Goal: Information Seeking & Learning: Learn about a topic

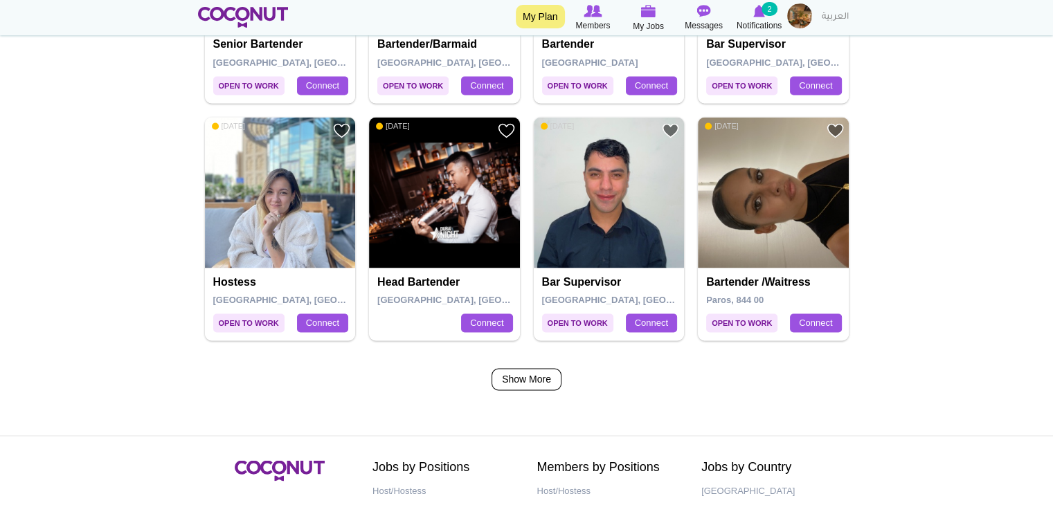
scroll to position [2236, 0]
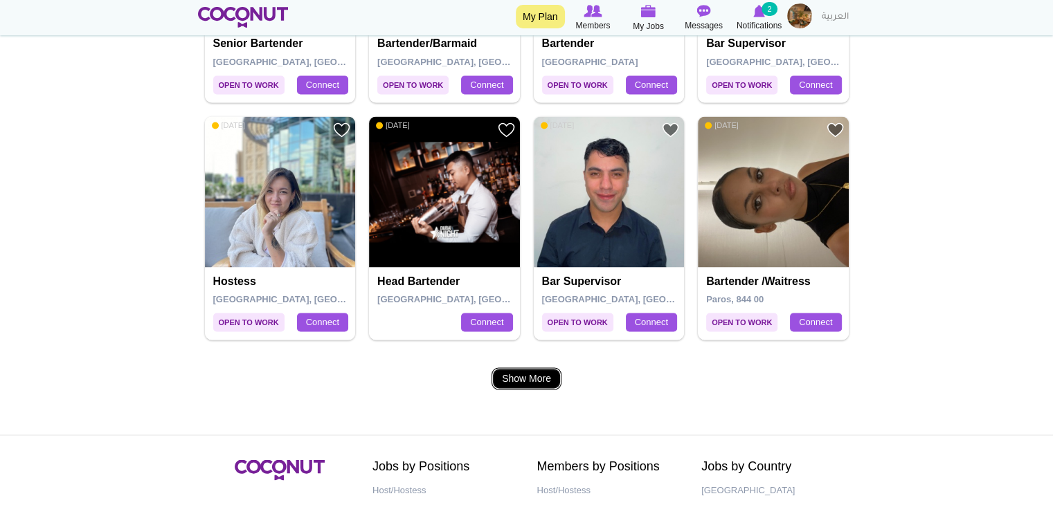
click at [514, 374] on link "Show More" at bounding box center [526, 378] width 70 height 22
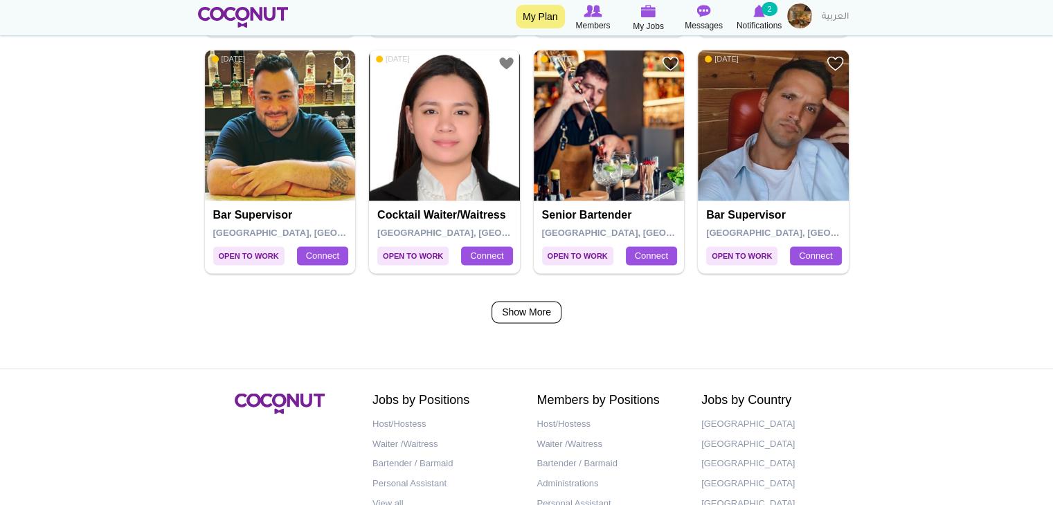
scroll to position [2313, 0]
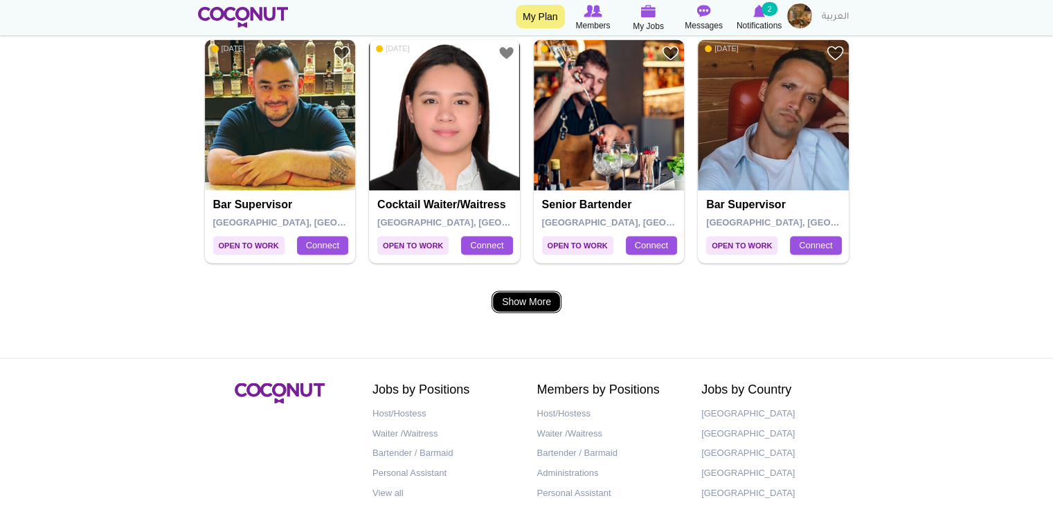
click at [537, 293] on link "Show More" at bounding box center [526, 302] width 70 height 22
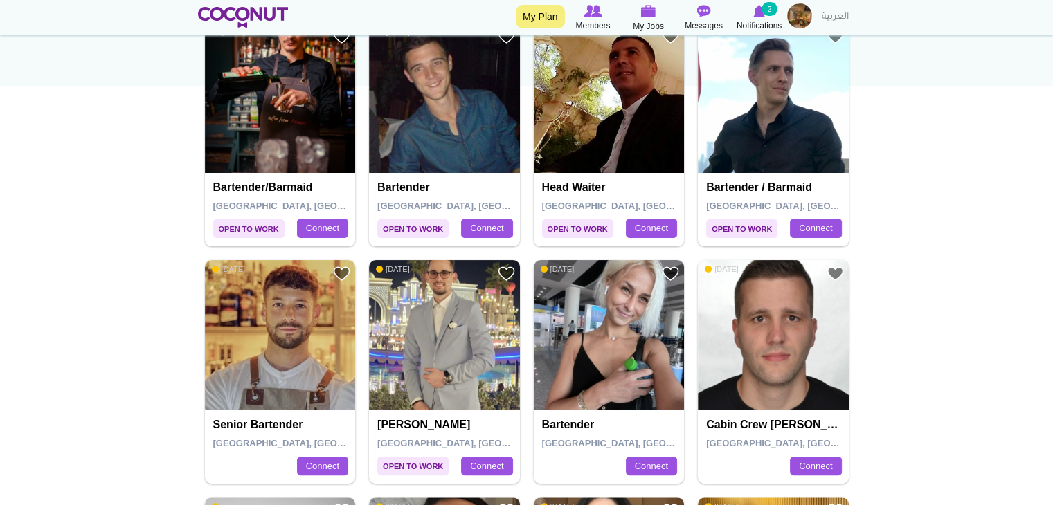
scroll to position [192, 0]
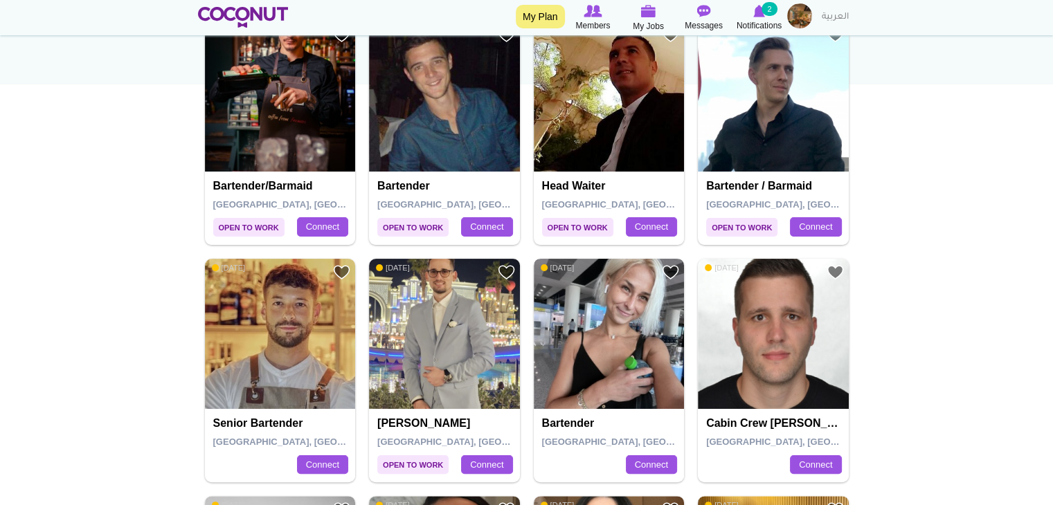
click at [595, 377] on img at bounding box center [609, 334] width 151 height 151
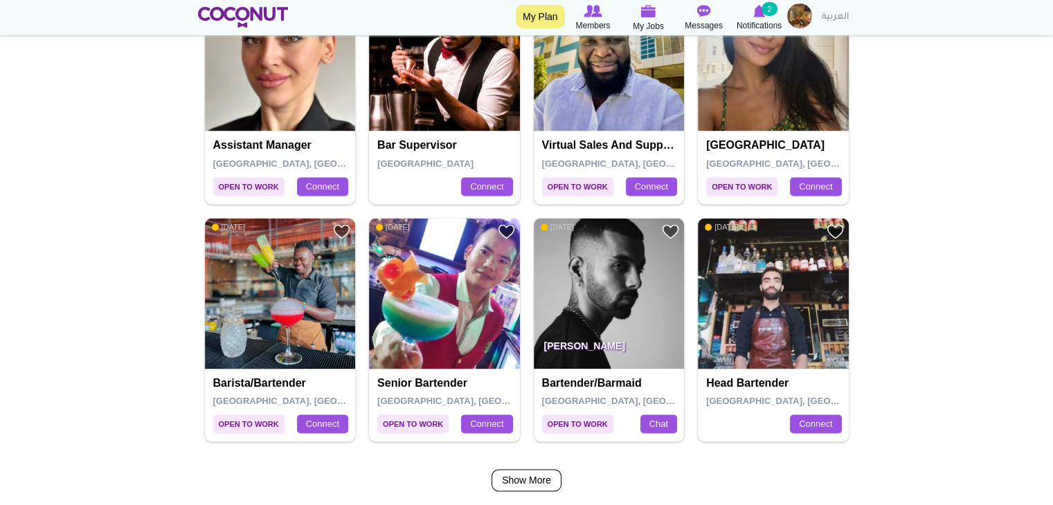
scroll to position [2135, 0]
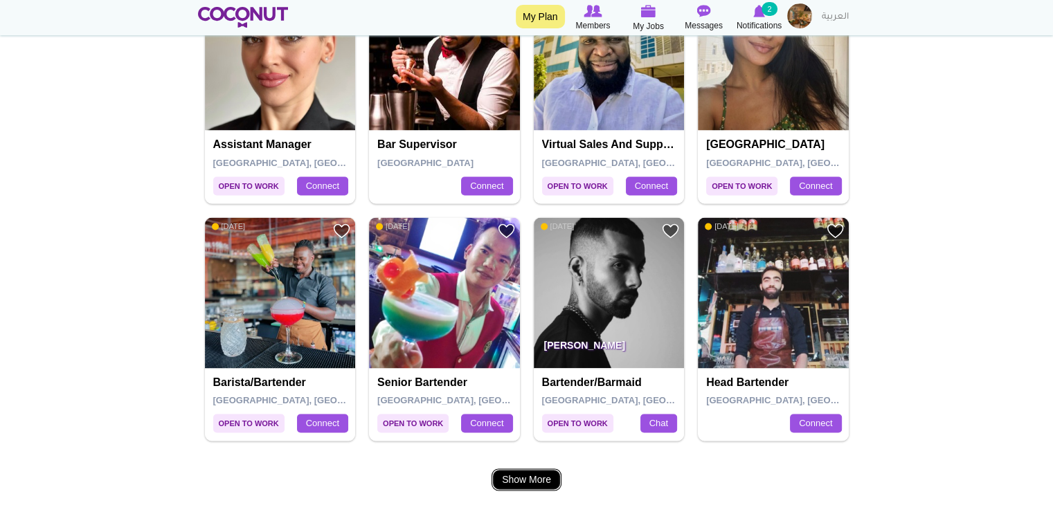
click at [509, 473] on link "Show More" at bounding box center [526, 480] width 70 height 22
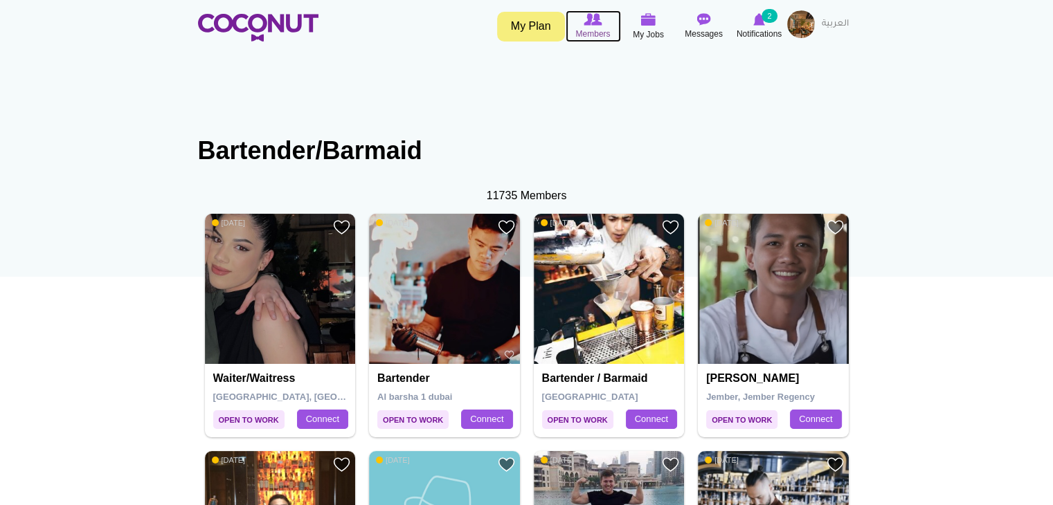
click at [588, 23] on img at bounding box center [592, 19] width 18 height 12
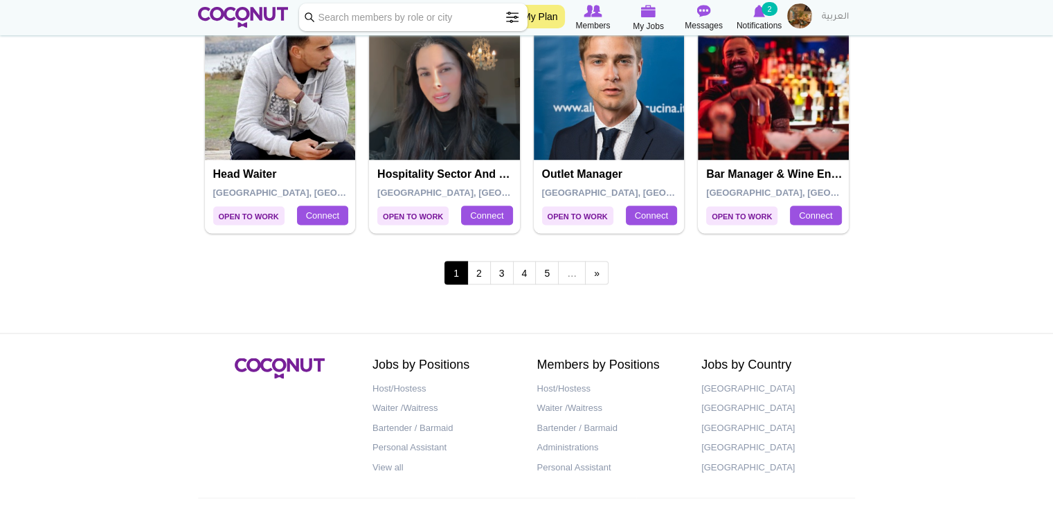
scroll to position [2450, 0]
click at [473, 267] on link "2" at bounding box center [479, 273] width 24 height 24
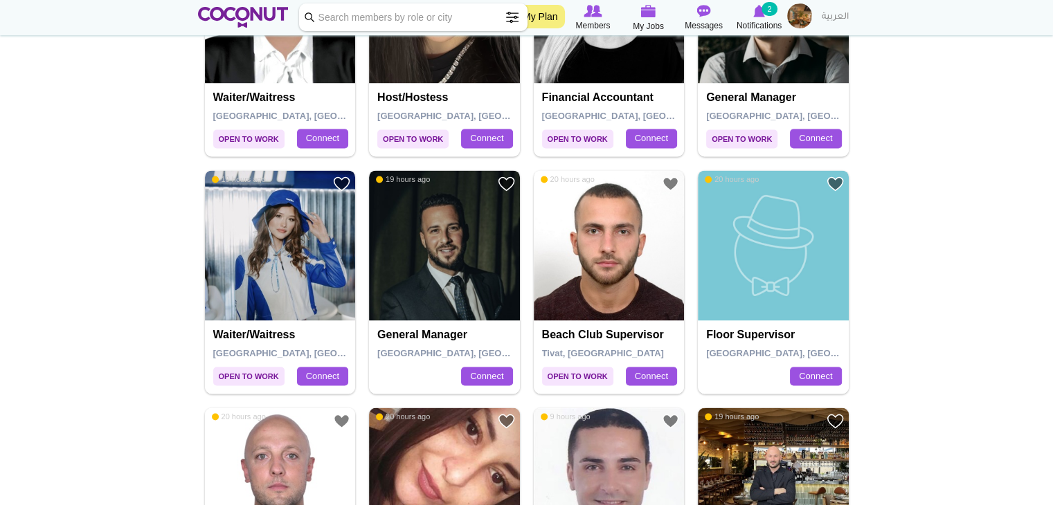
scroll to position [2498, 0]
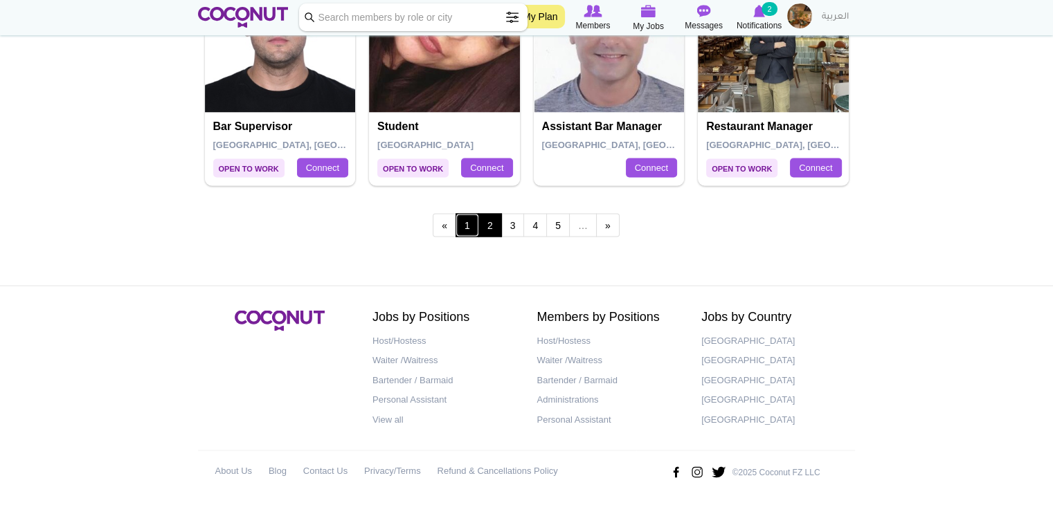
click at [466, 218] on link "1" at bounding box center [467, 225] width 24 height 24
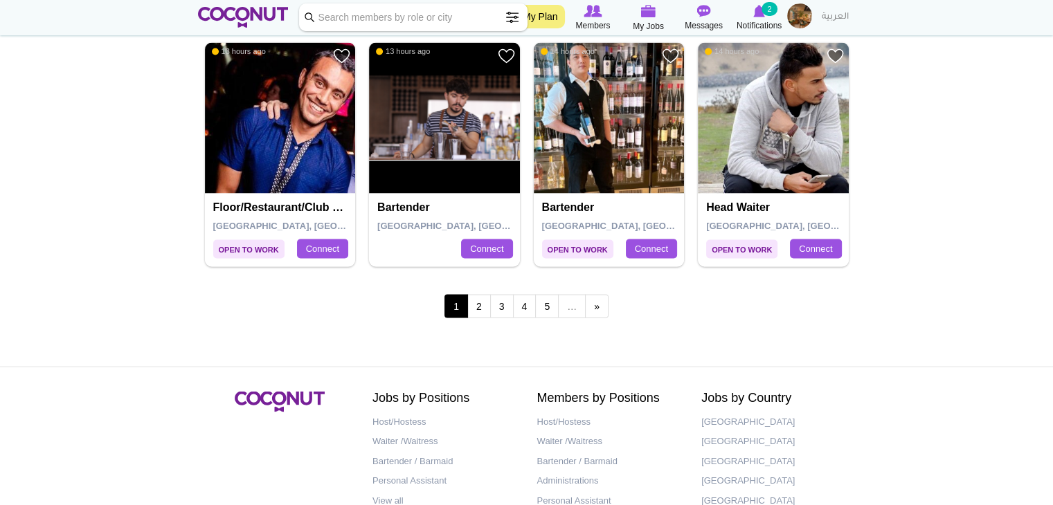
scroll to position [2418, 0]
